Goal: Entertainment & Leisure: Consume media (video, audio)

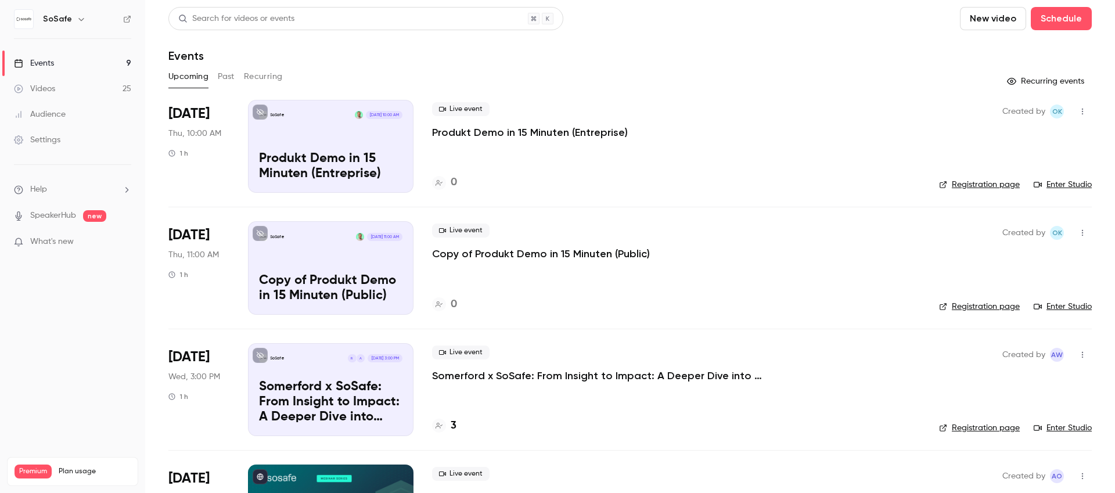
click at [230, 74] on button "Past" at bounding box center [226, 76] width 17 height 19
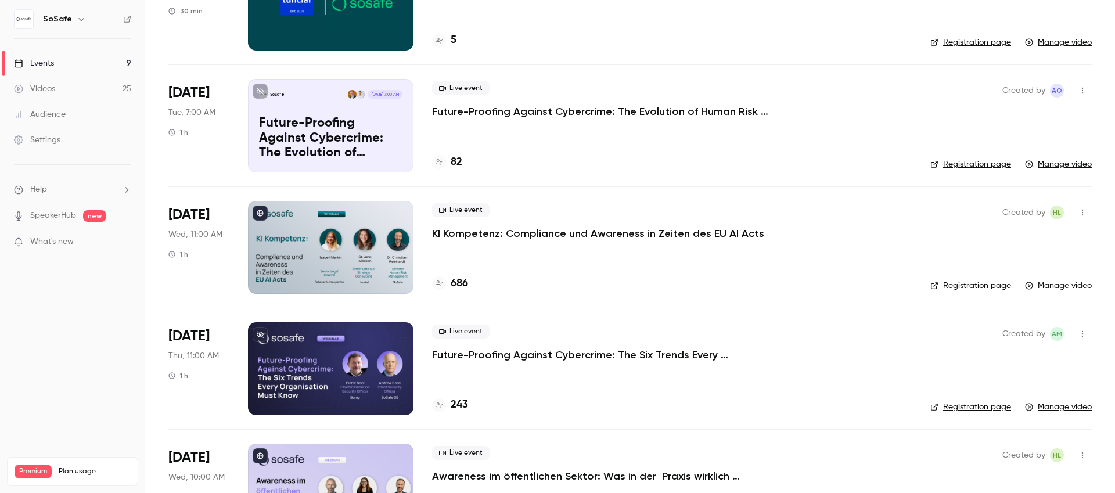
scroll to position [886, 0]
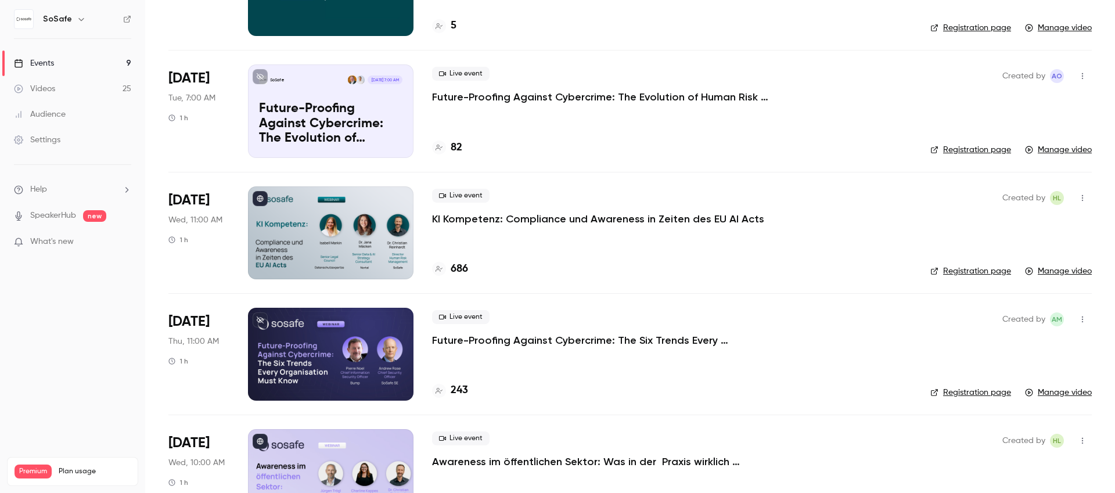
click at [543, 218] on p "KI Kompetenz: Compliance und Awareness in Zeiten des EU AI Acts" at bounding box center [598, 219] width 332 height 14
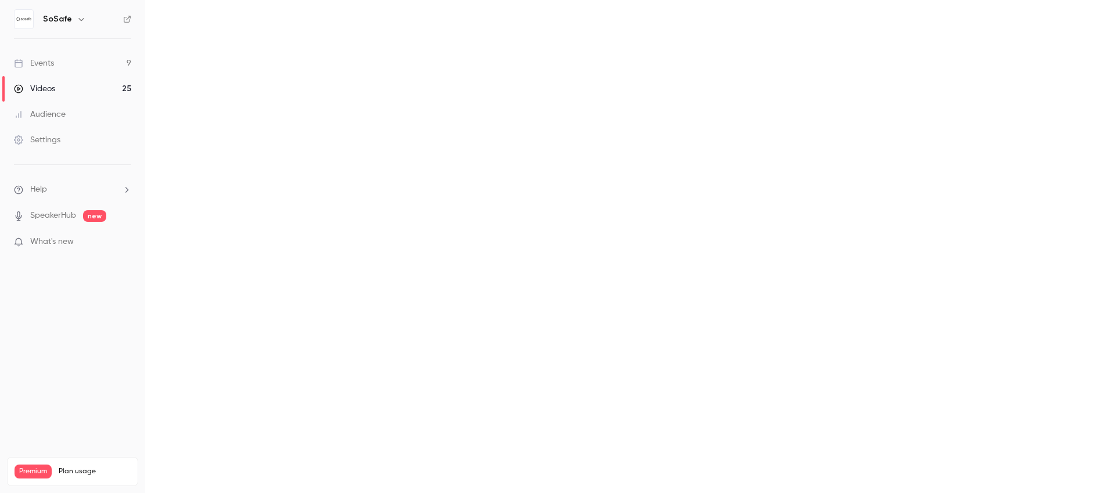
click at [543, 218] on main at bounding box center [629, 246] width 969 height 493
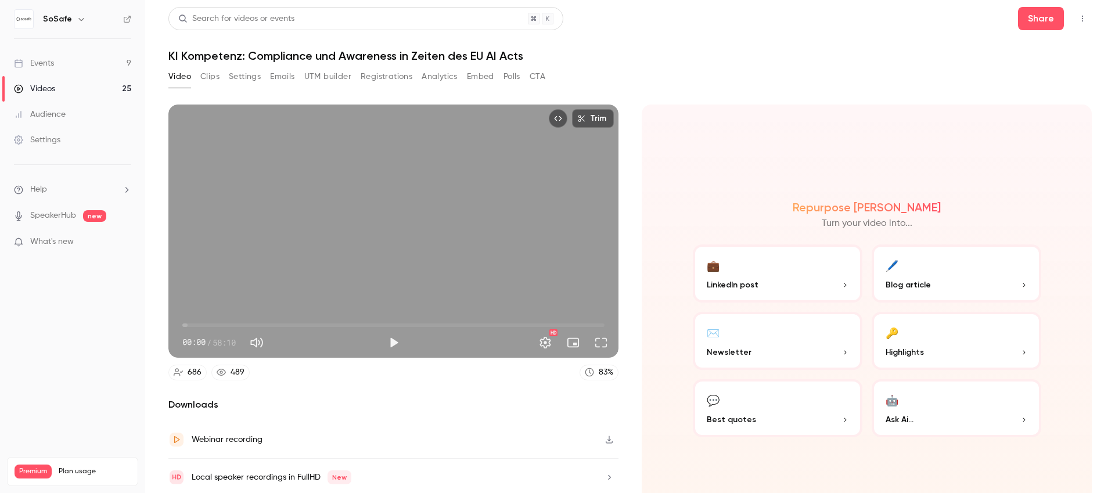
scroll to position [2, 0]
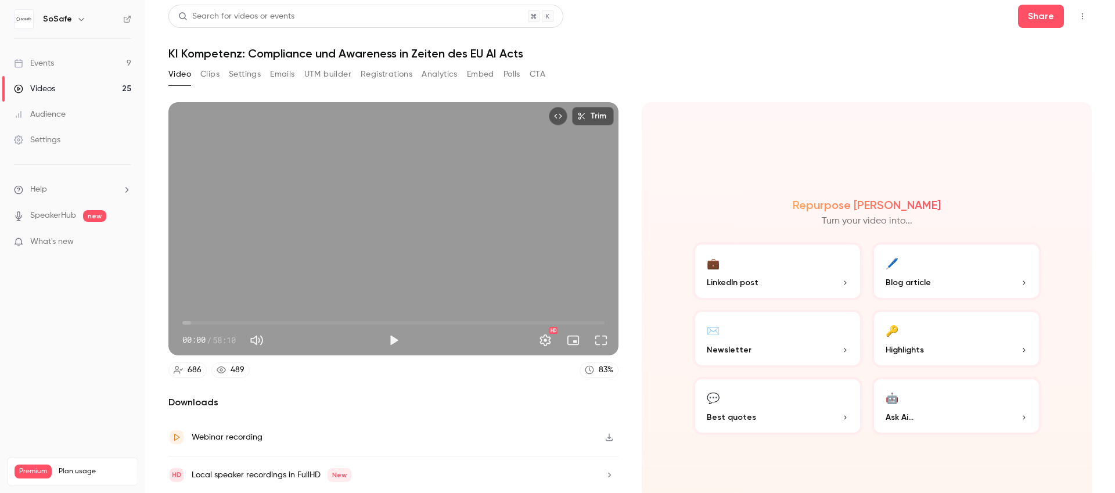
click at [402, 72] on button "Registrations" at bounding box center [387, 74] width 52 height 19
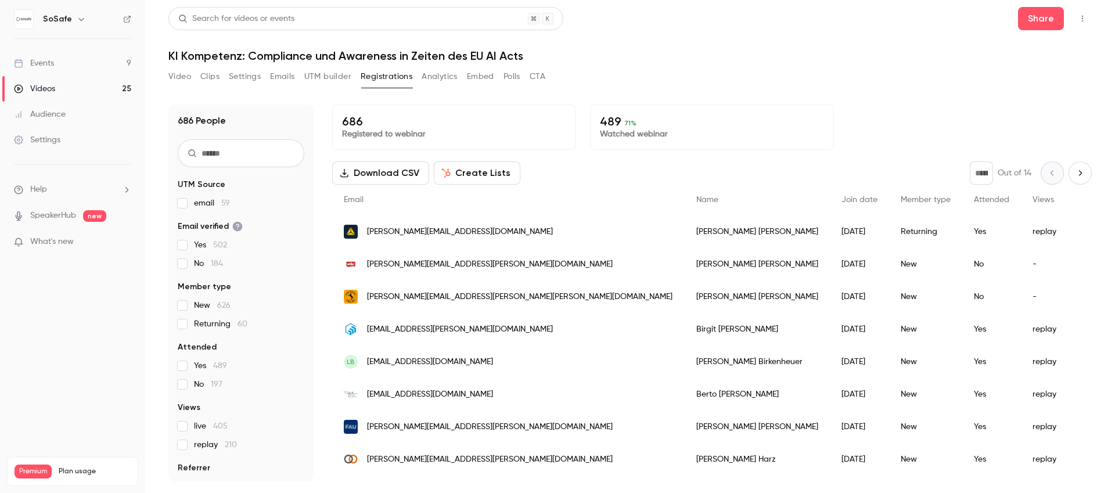
click at [44, 65] on div "Events" at bounding box center [34, 63] width 40 height 12
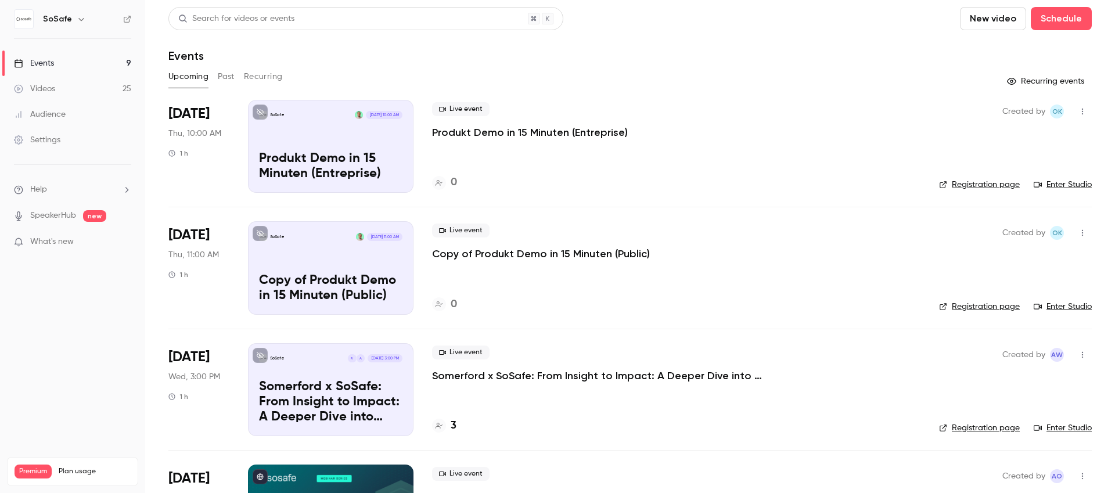
click at [226, 78] on button "Past" at bounding box center [226, 76] width 17 height 19
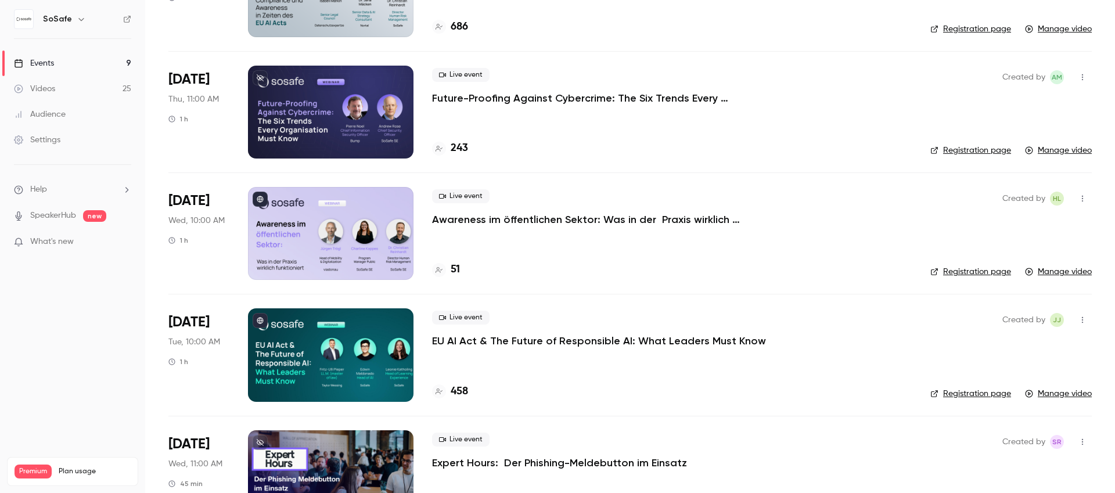
scroll to position [1149, 0]
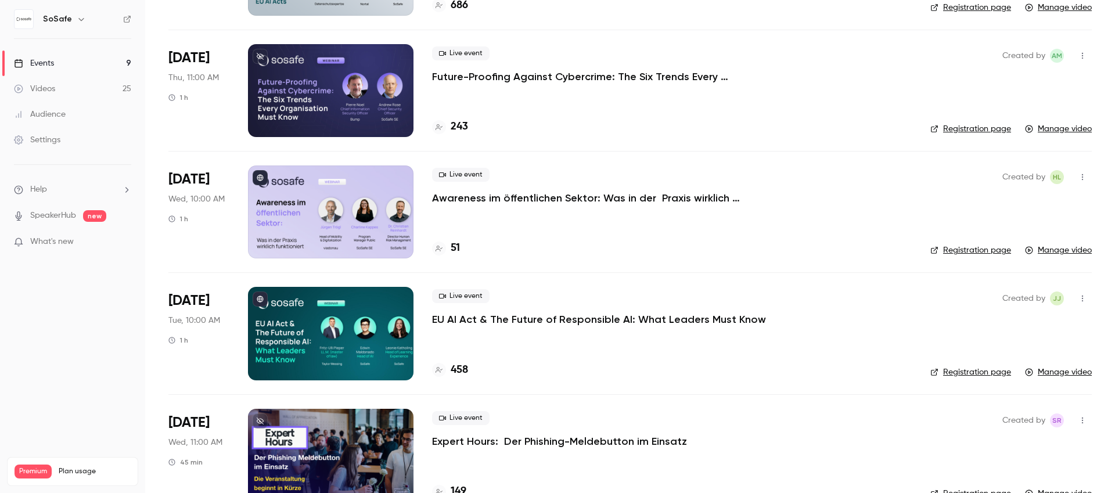
click at [320, 326] on div at bounding box center [330, 333] width 165 height 93
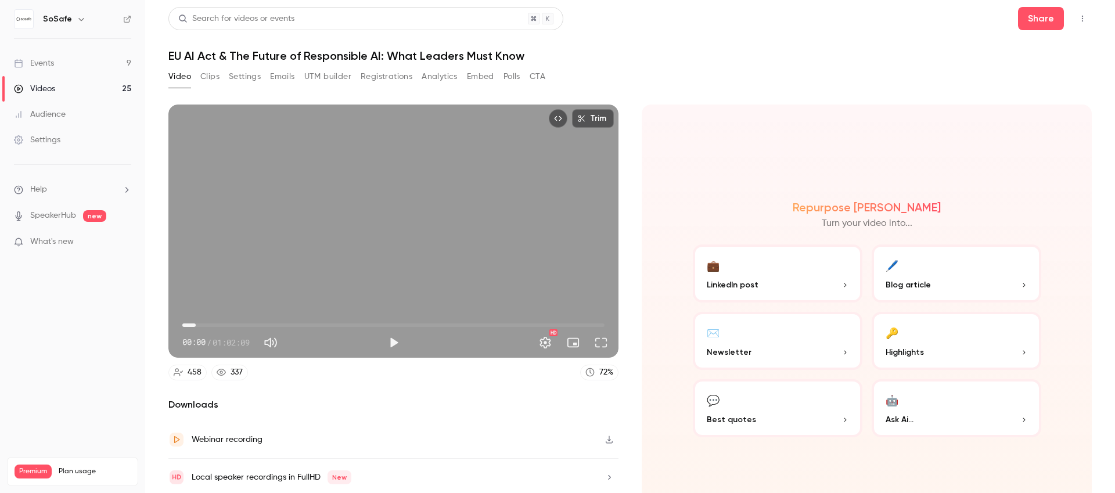
click at [196, 319] on span "01:59" at bounding box center [393, 325] width 422 height 19
click at [217, 318] on span "05:05" at bounding box center [393, 325] width 422 height 19
click at [232, 320] on span "07:25" at bounding box center [393, 325] width 422 height 19
click at [258, 324] on span "11:13" at bounding box center [393, 325] width 422 height 19
click at [282, 322] on span "11:13" at bounding box center [393, 325] width 422 height 19
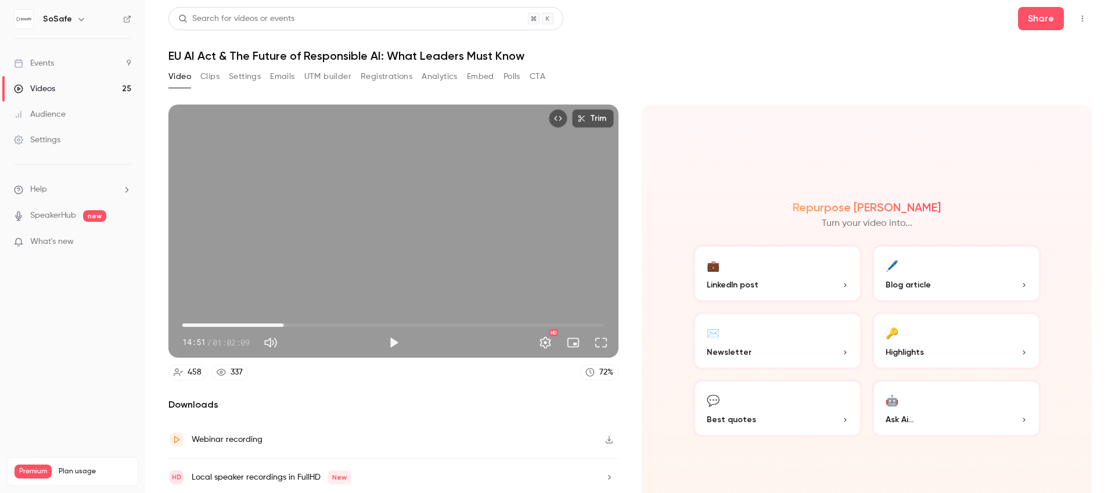
click at [315, 321] on span "14:51" at bounding box center [393, 325] width 422 height 19
click at [353, 321] on span "25:24" at bounding box center [393, 325] width 422 height 19
click at [376, 323] on span "28:51" at bounding box center [393, 325] width 422 height 19
click at [399, 322] on span "28:51" at bounding box center [393, 325] width 422 height 19
click at [415, 322] on span "34:38" at bounding box center [393, 325] width 422 height 19
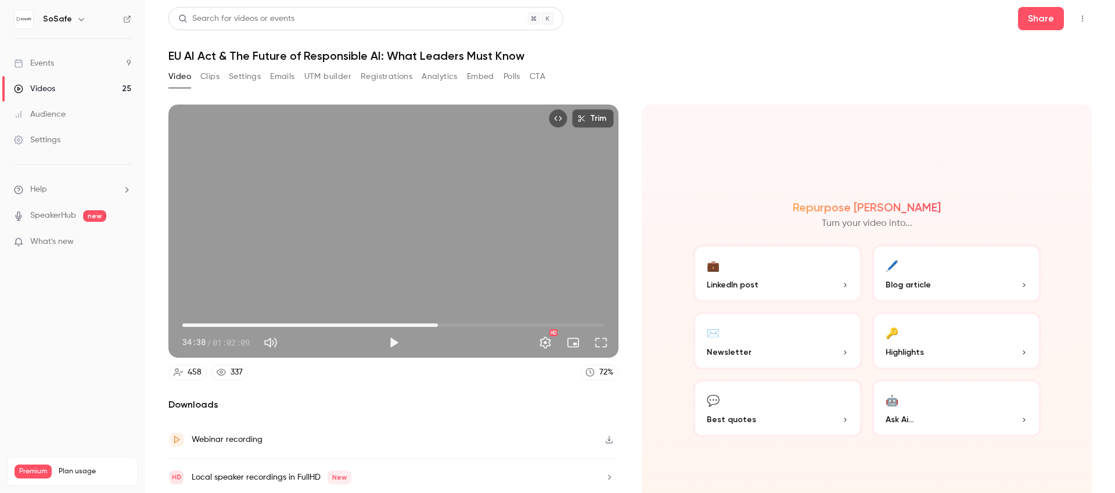
click at [435, 323] on span "37:35" at bounding box center [393, 325] width 422 height 19
click at [457, 323] on span "37:40" at bounding box center [393, 325] width 422 height 19
click at [475, 323] on span "43:37" at bounding box center [393, 325] width 422 height 19
click at [496, 322] on span "46:39" at bounding box center [393, 325] width 422 height 19
click at [503, 323] on span "47:46" at bounding box center [393, 325] width 422 height 19
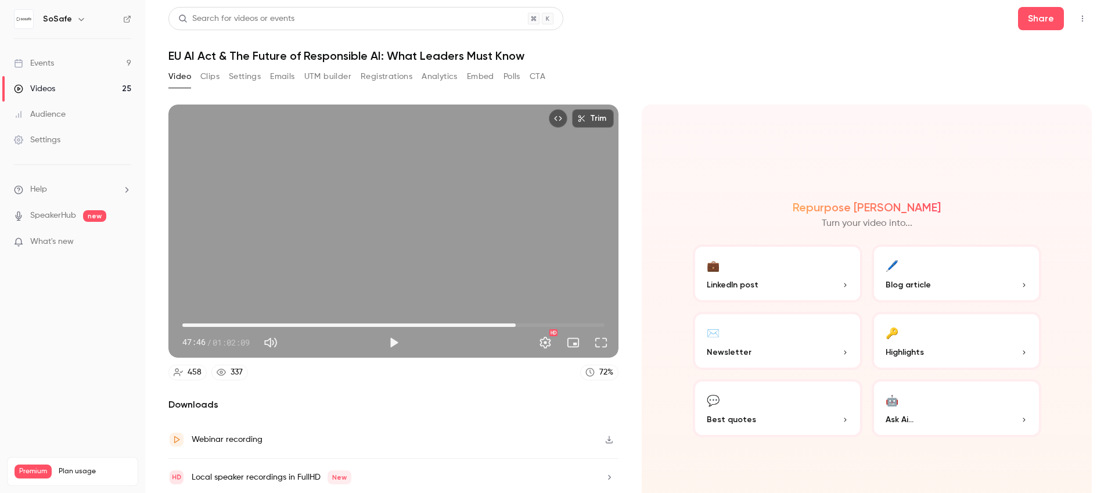
click at [512, 323] on span "49:04" at bounding box center [393, 325] width 422 height 19
click at [521, 322] on span "50:22" at bounding box center [393, 325] width 422 height 19
click at [518, 323] on span "49:46" at bounding box center [519, 324] width 3 height 3
click at [509, 322] on span "49:46" at bounding box center [393, 325] width 422 height 19
click at [502, 323] on span "47:31" at bounding box center [393, 325] width 422 height 19
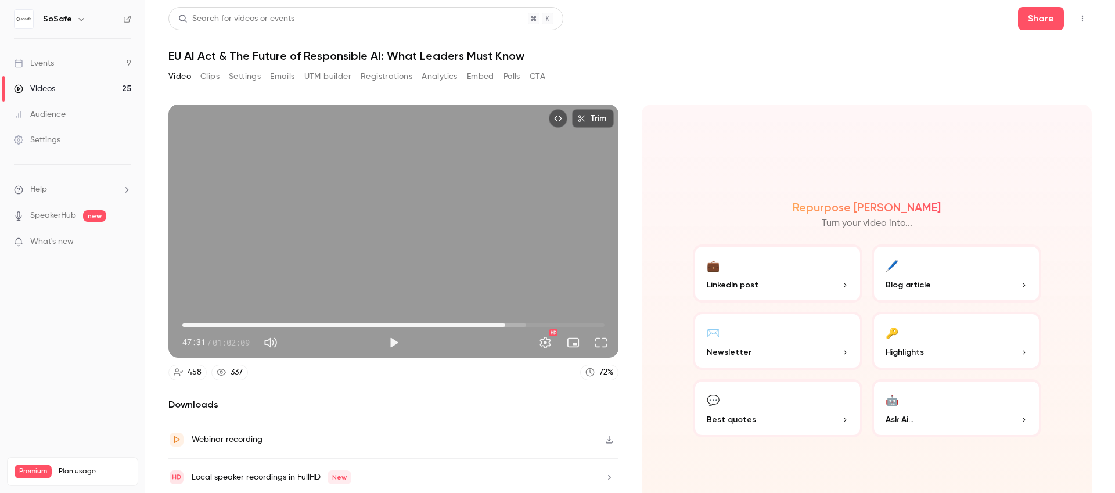
type input "******"
click at [503, 324] on span "47:31" at bounding box center [504, 324] width 3 height 3
click at [394, 73] on button "Registrations" at bounding box center [387, 76] width 52 height 19
